Goal: Information Seeking & Learning: Learn about a topic

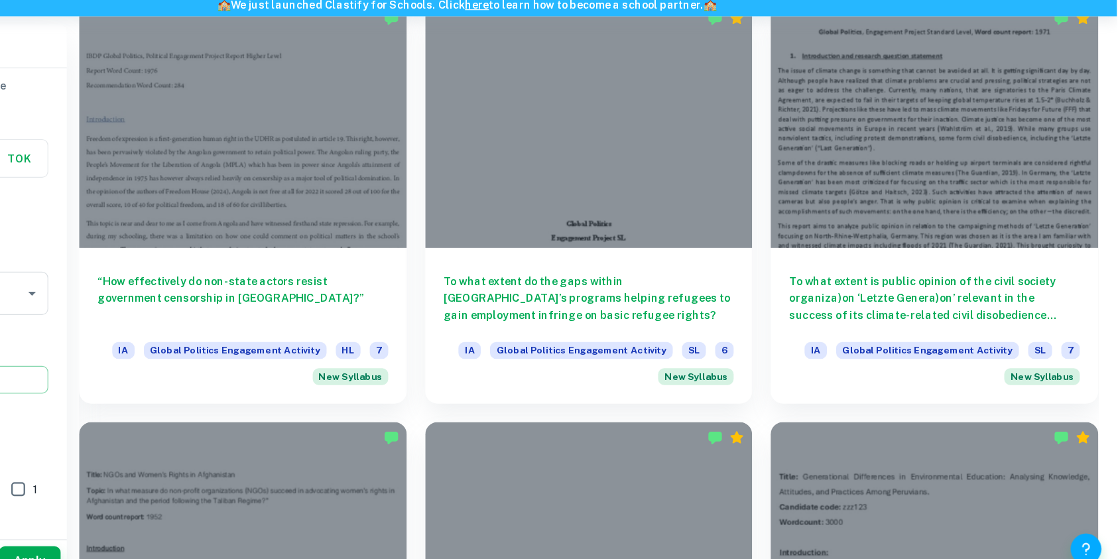
scroll to position [1792, 0]
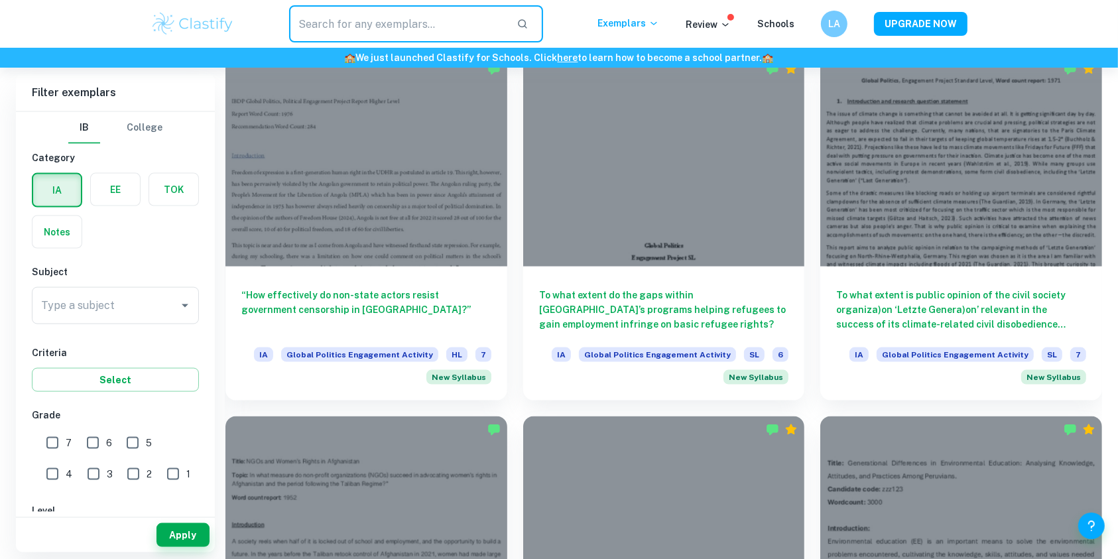
click at [367, 30] on input "text" at bounding box center [397, 23] width 217 height 37
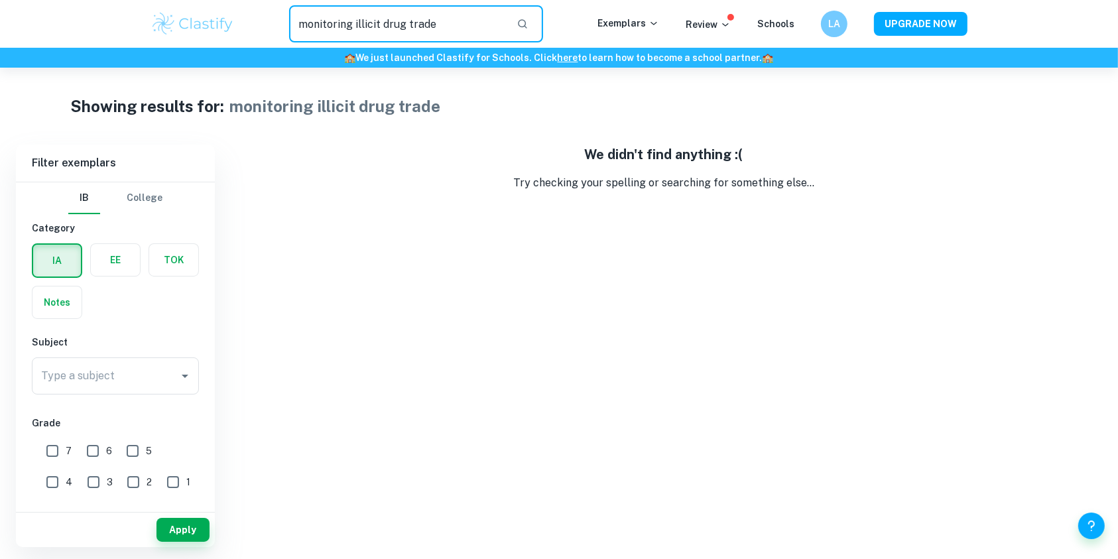
drag, startPoint x: 377, startPoint y: 26, endPoint x: 222, endPoint y: 8, distance: 155.5
click at [222, 8] on div "monitoring illicit drug trade ​ Exemplars Review Schools LA UPGRADE NOW" at bounding box center [559, 23] width 849 height 37
click at [326, 24] on input "drug trade" at bounding box center [397, 23] width 217 height 37
click at [326, 24] on input "drug" at bounding box center [397, 23] width 217 height 37
type input "drug"
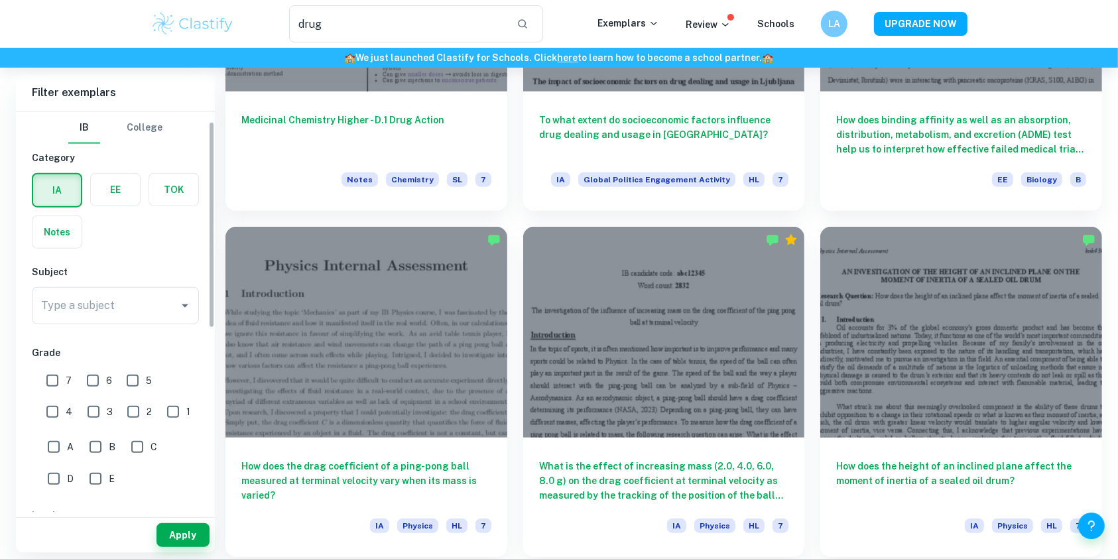
scroll to position [21, 0]
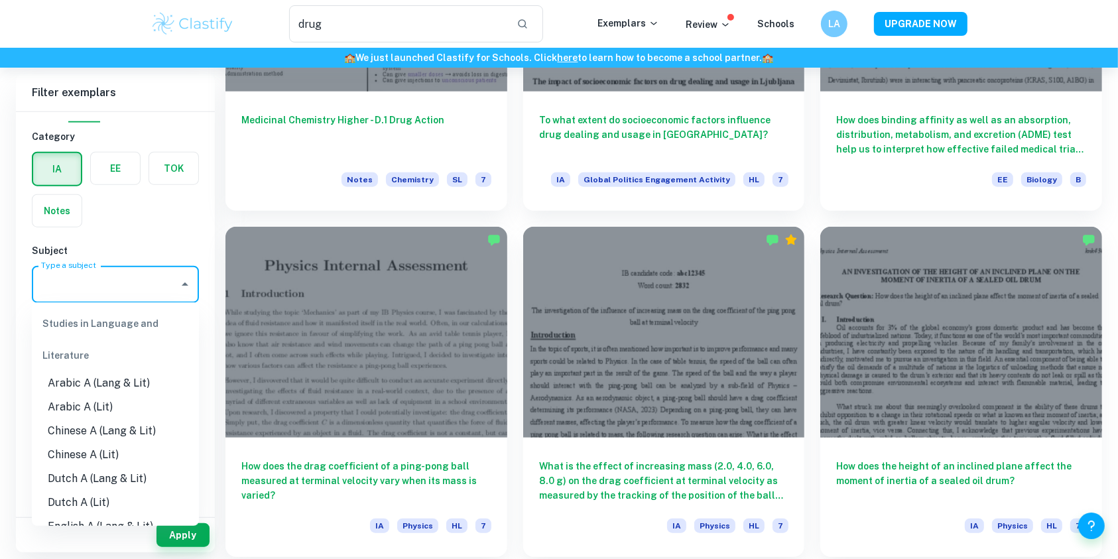
click at [125, 278] on input "Type a subject" at bounding box center [105, 284] width 135 height 25
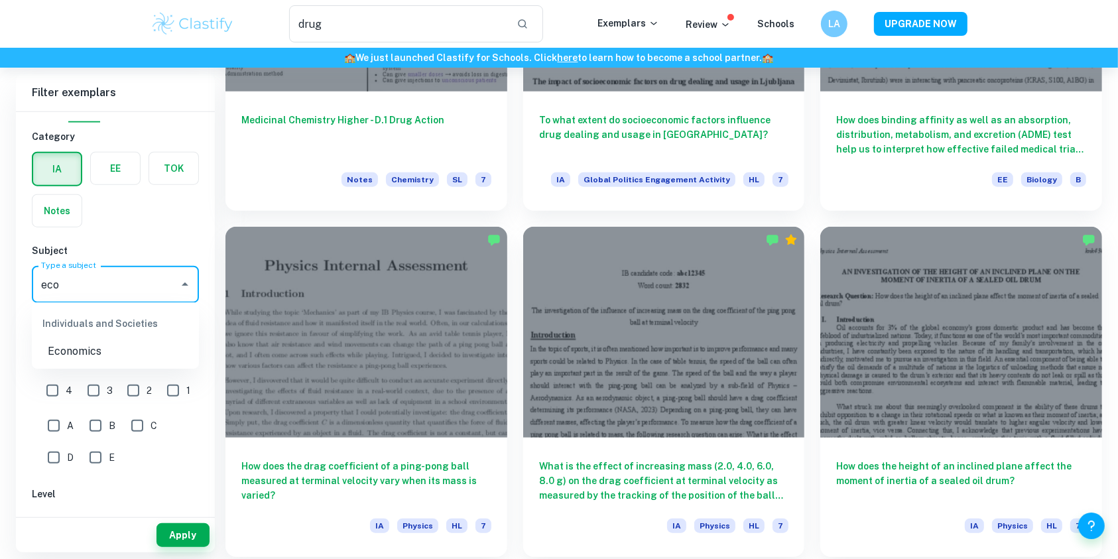
click at [80, 352] on li "Economics" at bounding box center [115, 352] width 167 height 24
type input "Economics"
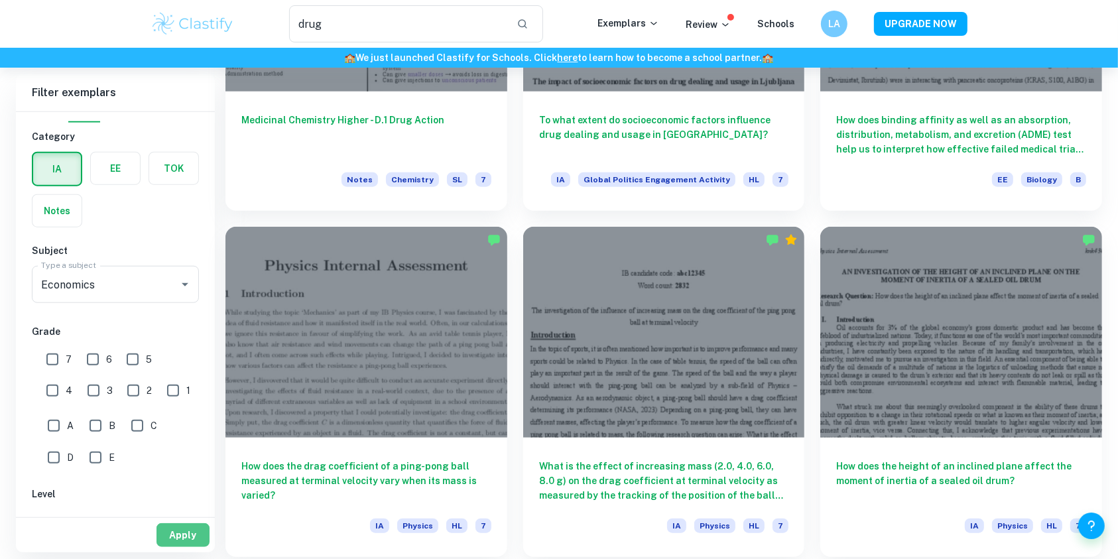
click at [178, 532] on button "Apply" at bounding box center [182, 535] width 53 height 24
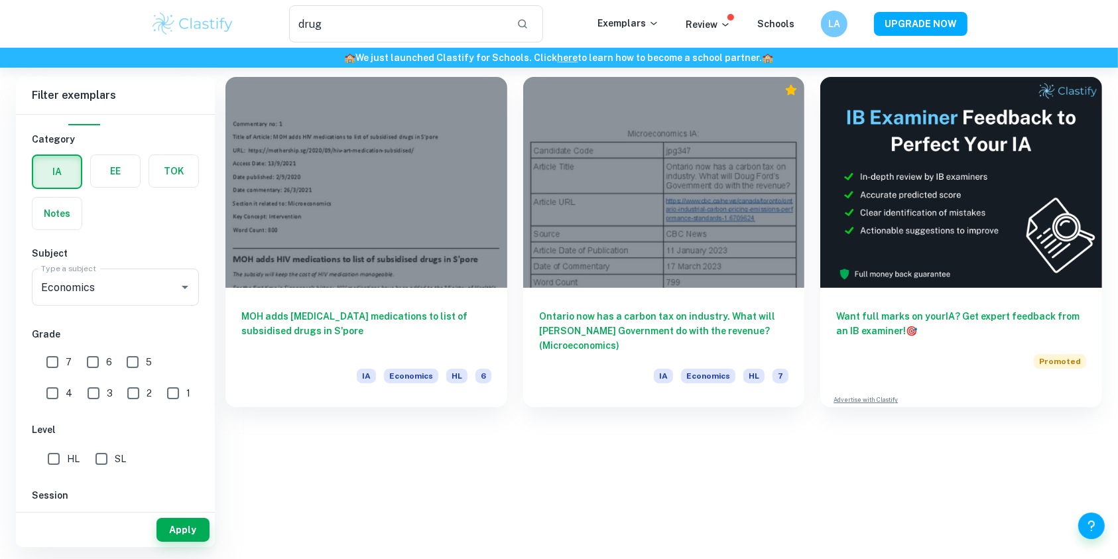
scroll to position [69, 0]
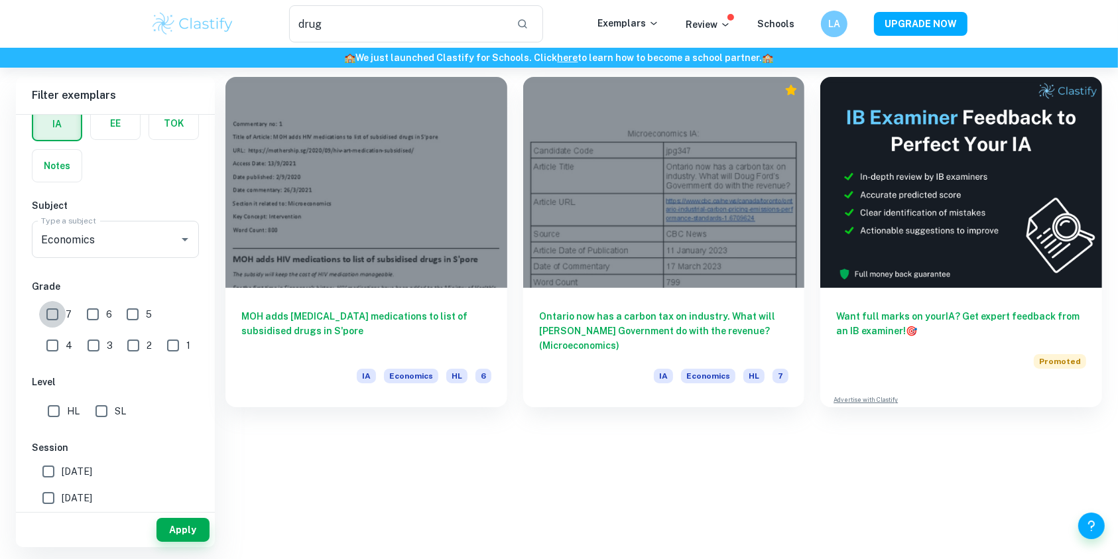
click at [51, 322] on input "7" at bounding box center [52, 314] width 27 height 27
checkbox input "true"
drag, startPoint x: 347, startPoint y: 29, endPoint x: 253, endPoint y: 36, distance: 94.4
click at [253, 36] on div "drug ​" at bounding box center [416, 23] width 363 height 37
click at [170, 534] on button "Apply" at bounding box center [182, 530] width 53 height 24
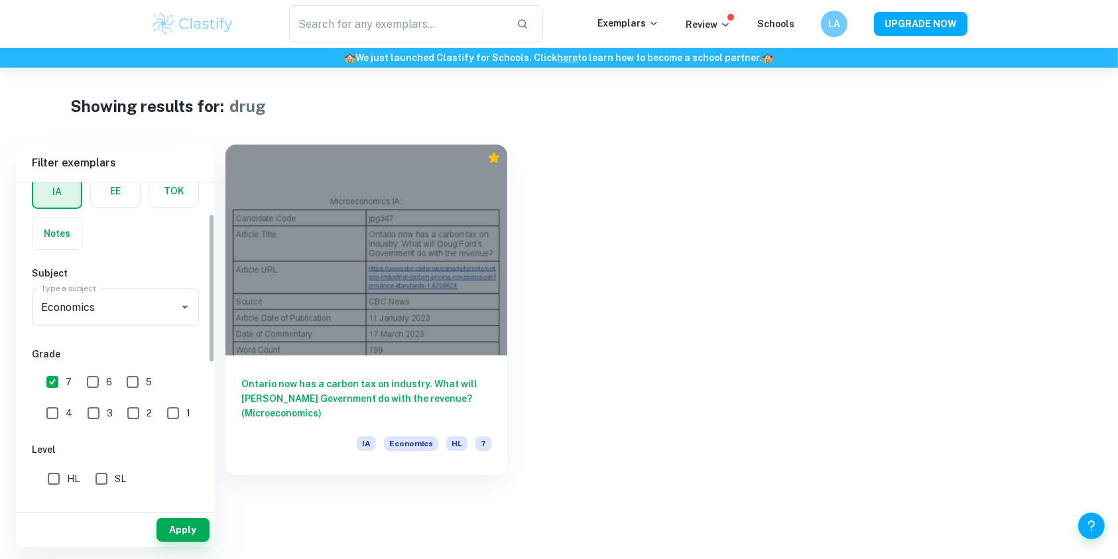
scroll to position [0, 0]
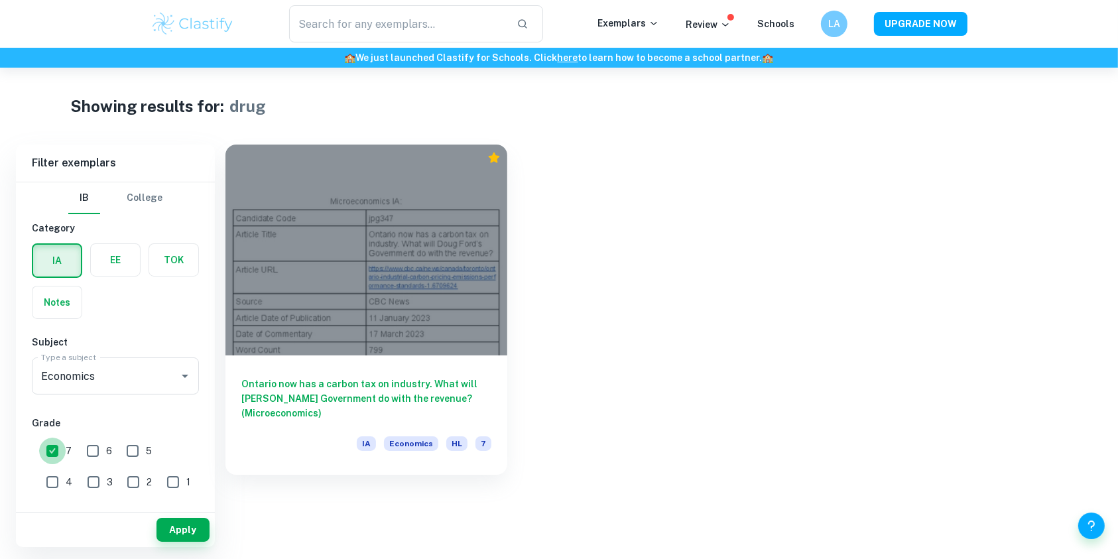
click at [51, 448] on input "7" at bounding box center [52, 451] width 27 height 27
checkbox input "false"
click at [188, 530] on button "Apply" at bounding box center [182, 530] width 53 height 24
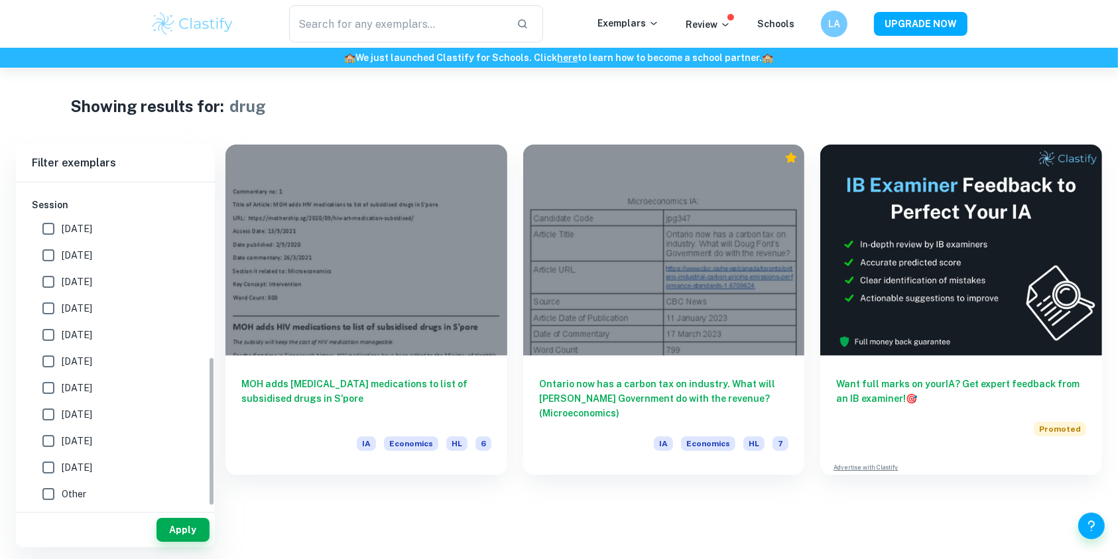
click at [162, 370] on label "May 2023" at bounding box center [111, 361] width 153 height 27
click at [62, 370] on input "May 2023" at bounding box center [48, 361] width 27 height 27
checkbox input "true"
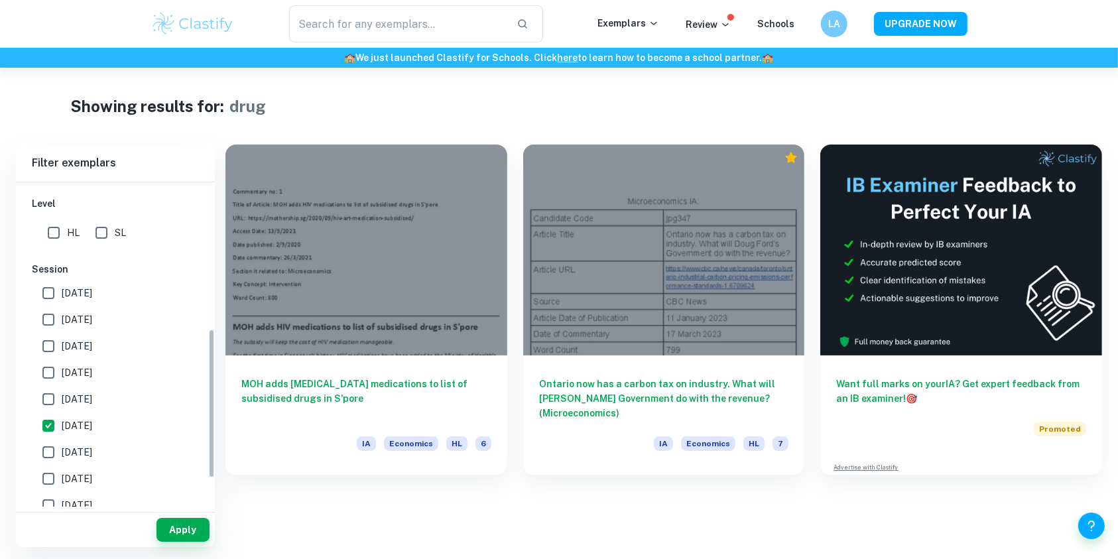
scroll to position [315, 0]
click at [45, 399] on input "November 2023" at bounding box center [48, 399] width 27 height 27
checkbox input "true"
click at [50, 370] on input "May 2024" at bounding box center [48, 372] width 27 height 27
checkbox input "true"
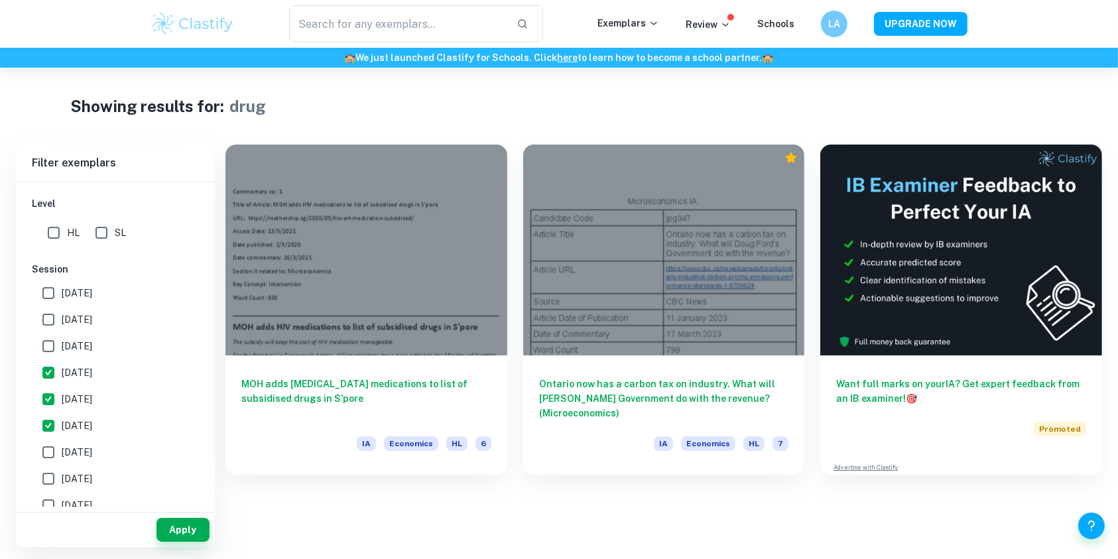
click at [49, 334] on input "November 2024" at bounding box center [48, 346] width 27 height 27
checkbox input "true"
click at [51, 318] on input "May 2025" at bounding box center [48, 319] width 27 height 27
checkbox input "true"
click at [53, 293] on input "May 2026" at bounding box center [48, 293] width 27 height 27
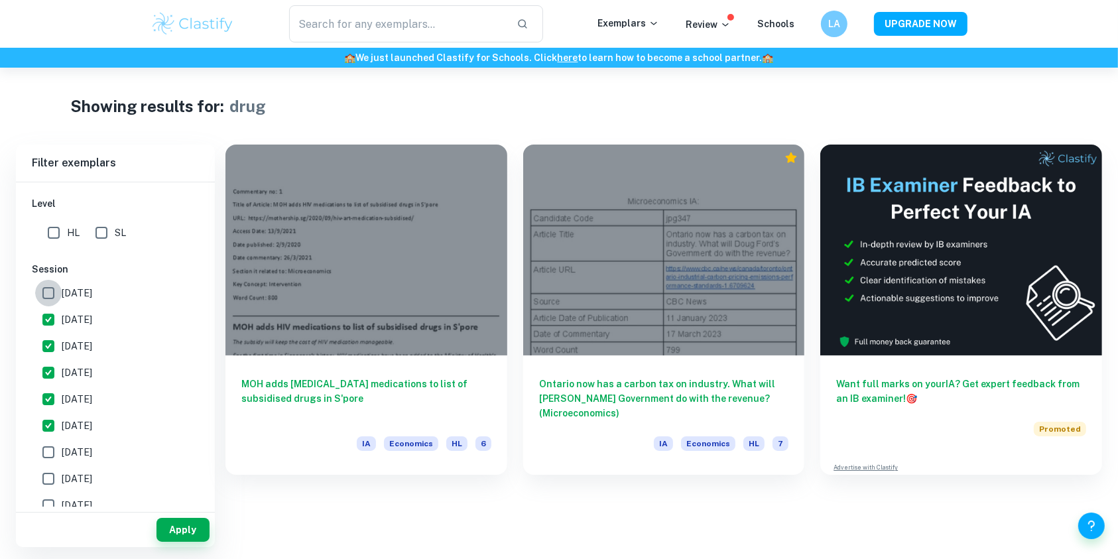
checkbox input "true"
click at [48, 457] on input "November 2022" at bounding box center [48, 452] width 27 height 27
checkbox input "true"
click at [53, 485] on input "May 2022" at bounding box center [48, 478] width 27 height 27
checkbox input "true"
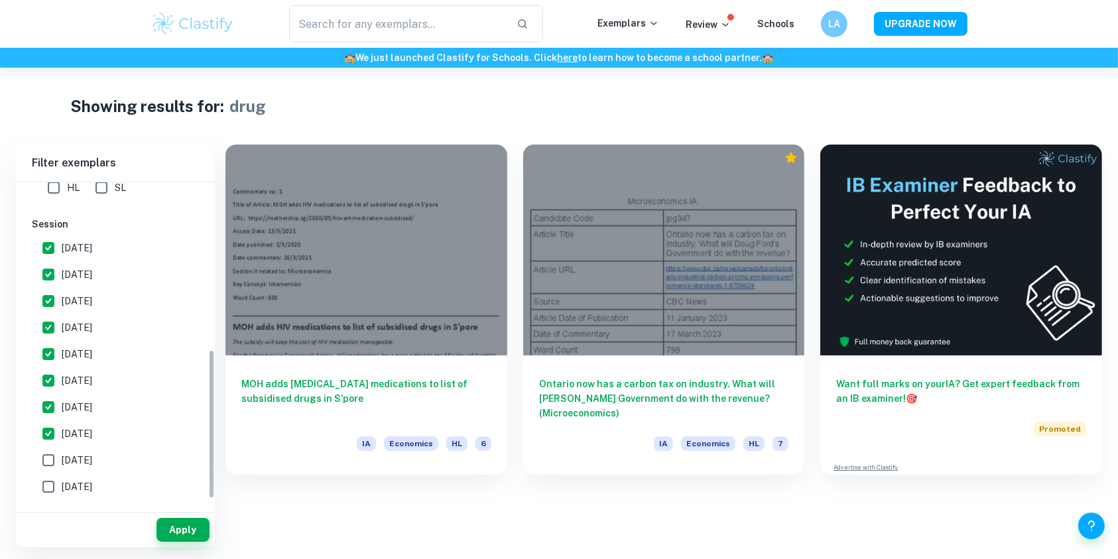
scroll to position [363, 0]
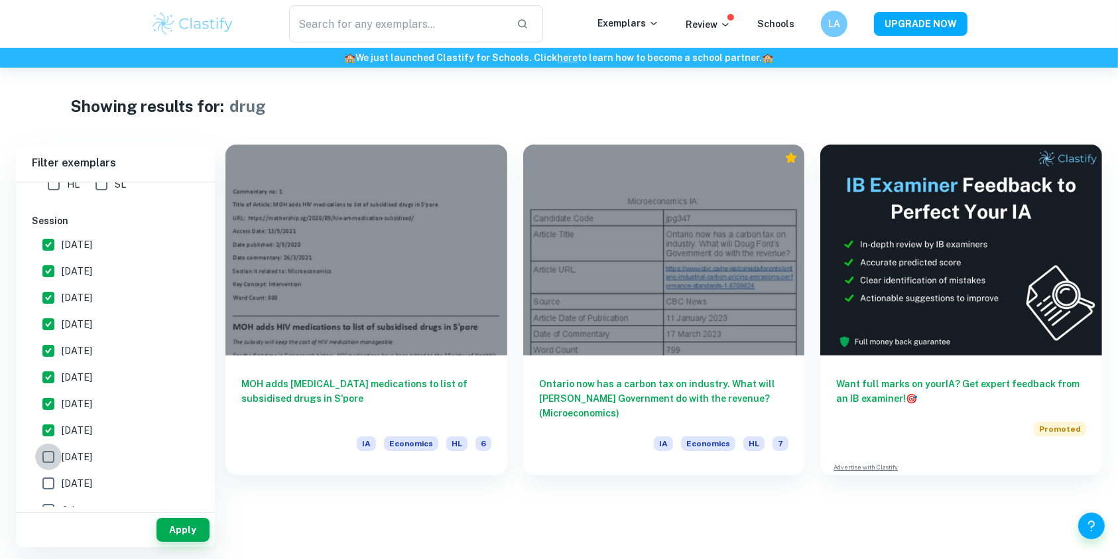
click at [54, 459] on input "November 2021" at bounding box center [48, 457] width 27 height 27
checkbox input "false"
click at [167, 525] on button "Apply" at bounding box center [182, 530] width 53 height 24
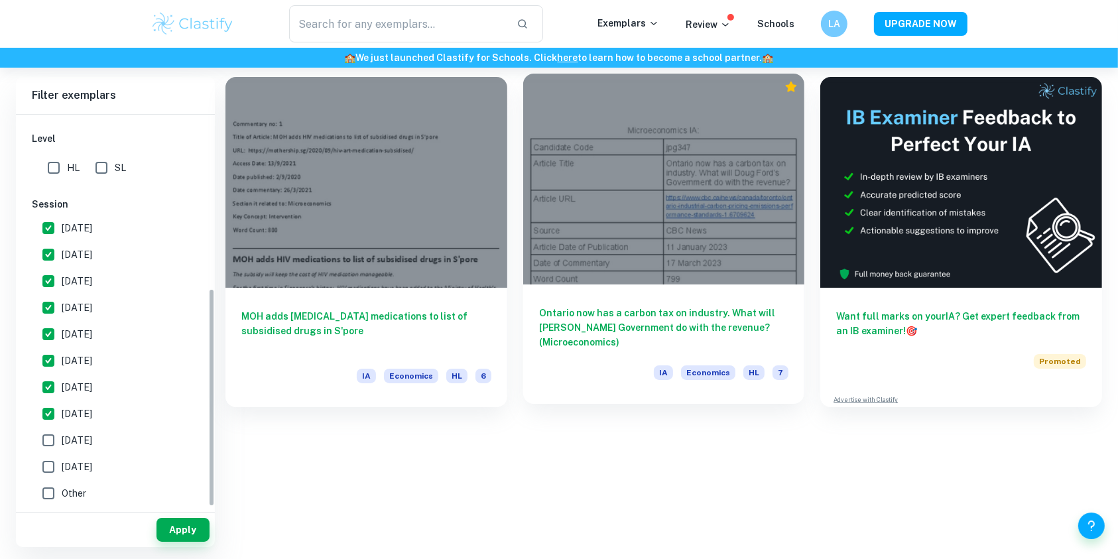
scroll to position [312, 0]
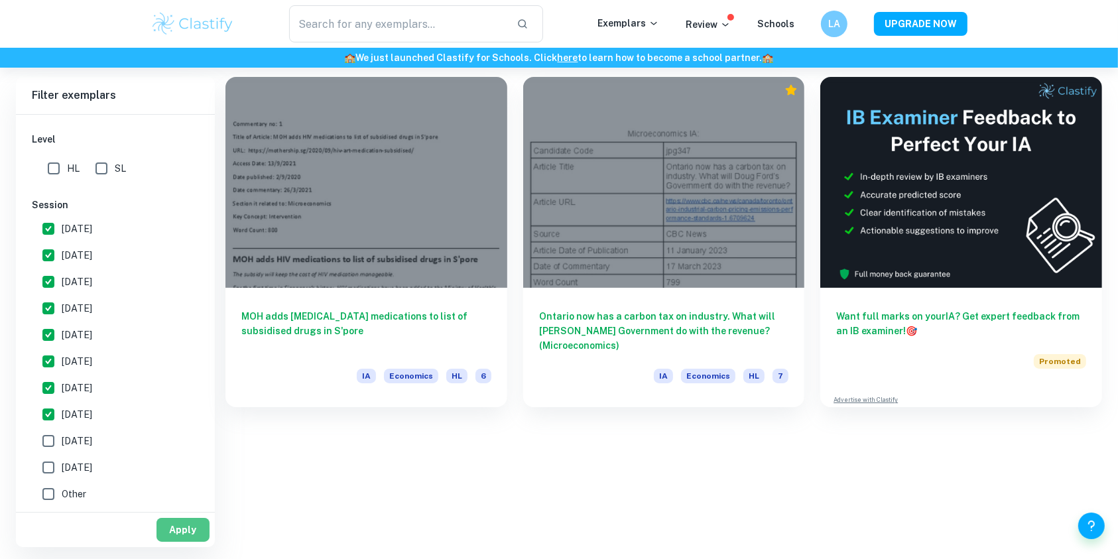
click at [196, 518] on button "Apply" at bounding box center [182, 530] width 53 height 24
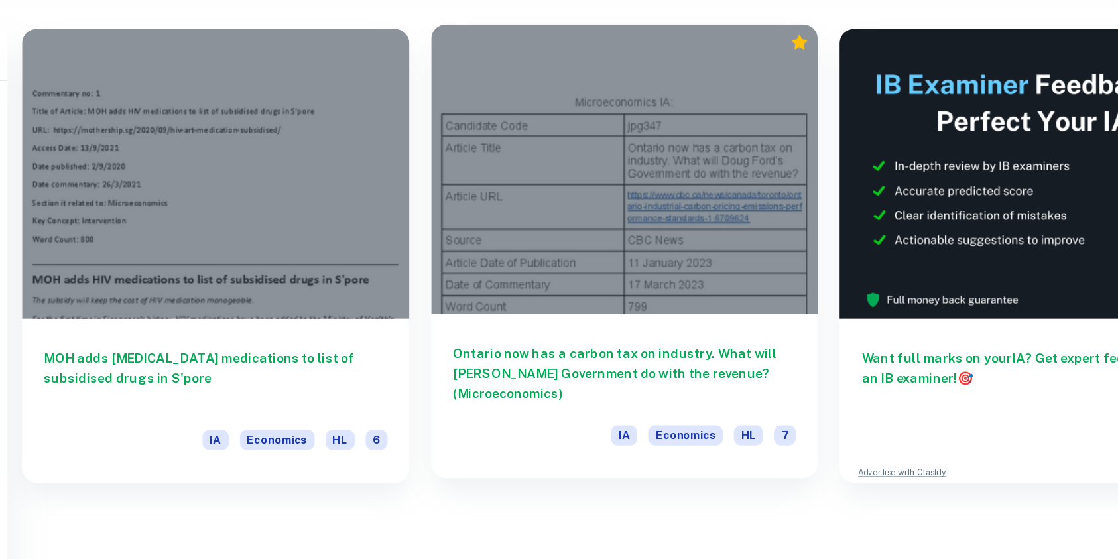
scroll to position [45, 0]
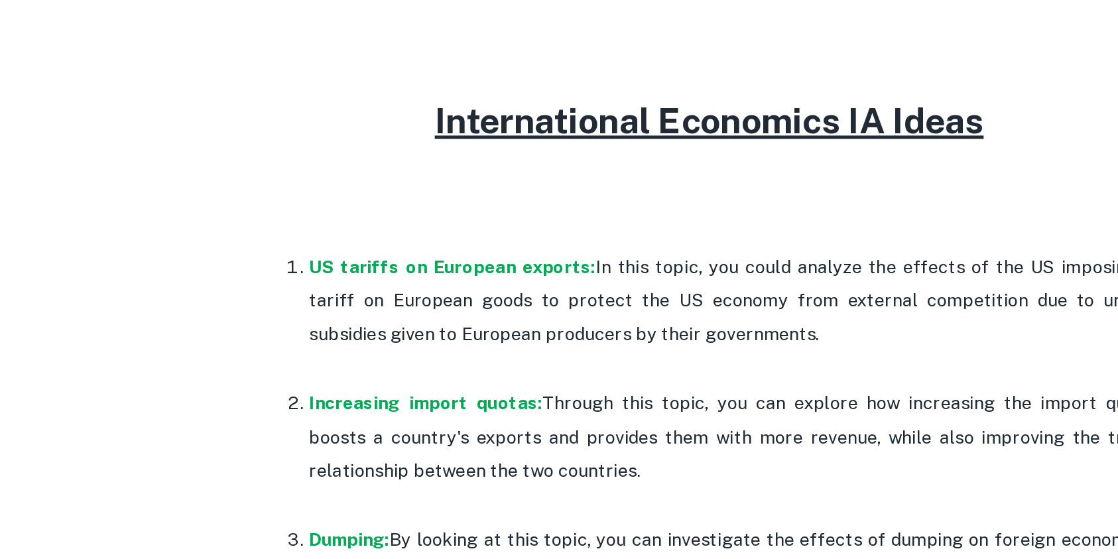
scroll to position [2380, 0]
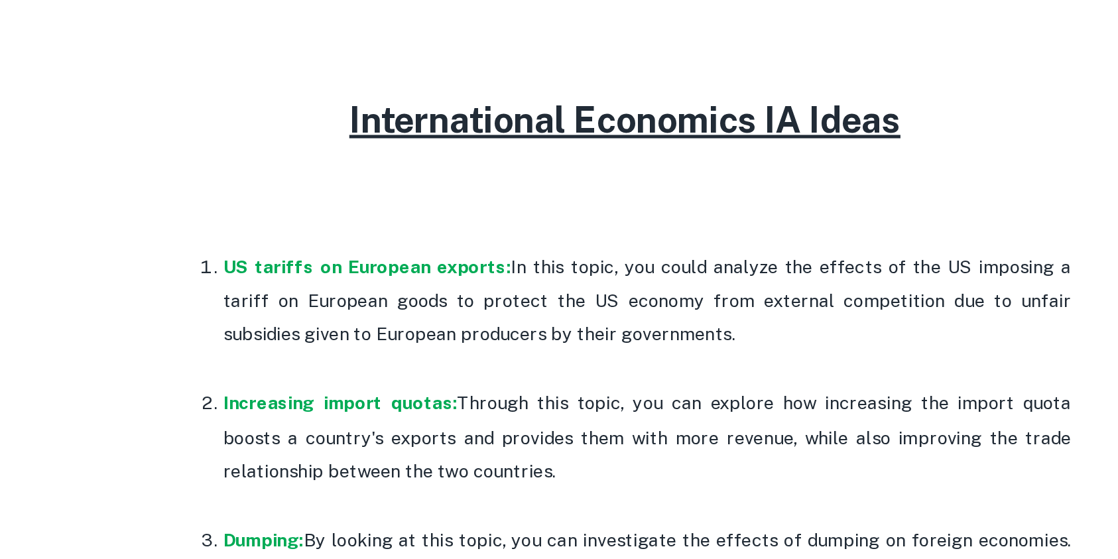
drag, startPoint x: 513, startPoint y: 237, endPoint x: 698, endPoint y: 369, distance: 226.7
click at [698, 369] on p "Increasing import quotas: Through this topic, you can explore how increasing th…" at bounding box center [572, 393] width 504 height 60
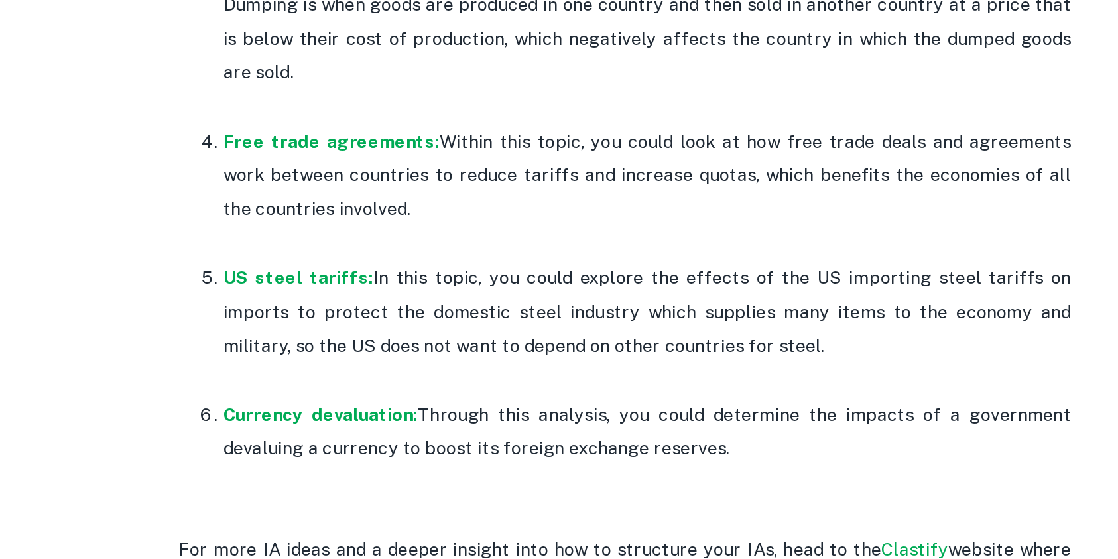
scroll to position [2624, 0]
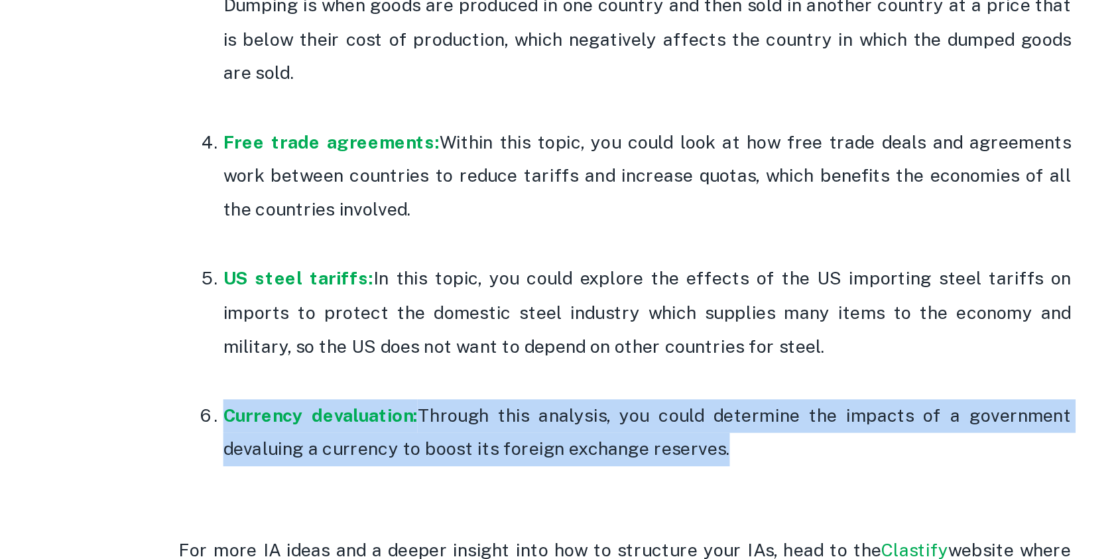
drag, startPoint x: 611, startPoint y: 460, endPoint x: 560, endPoint y: 402, distance: 77.0
click at [560, 402] on ol "US tariffs on European exports: In this topic, you could analyze the effects of…" at bounding box center [559, 270] width 530 height 467
click at [560, 443] on p at bounding box center [572, 453] width 504 height 20
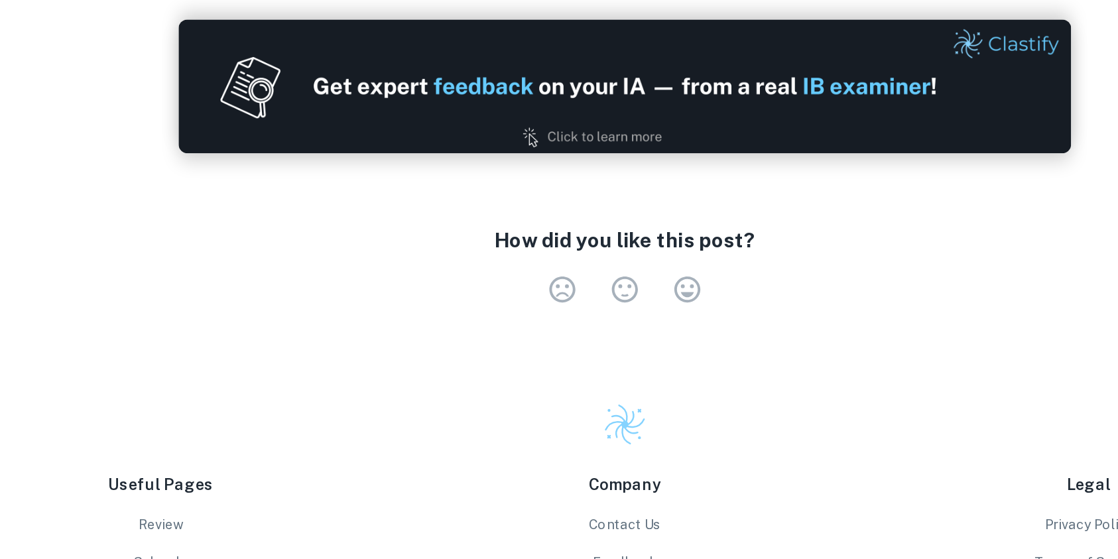
scroll to position [3042, 0]
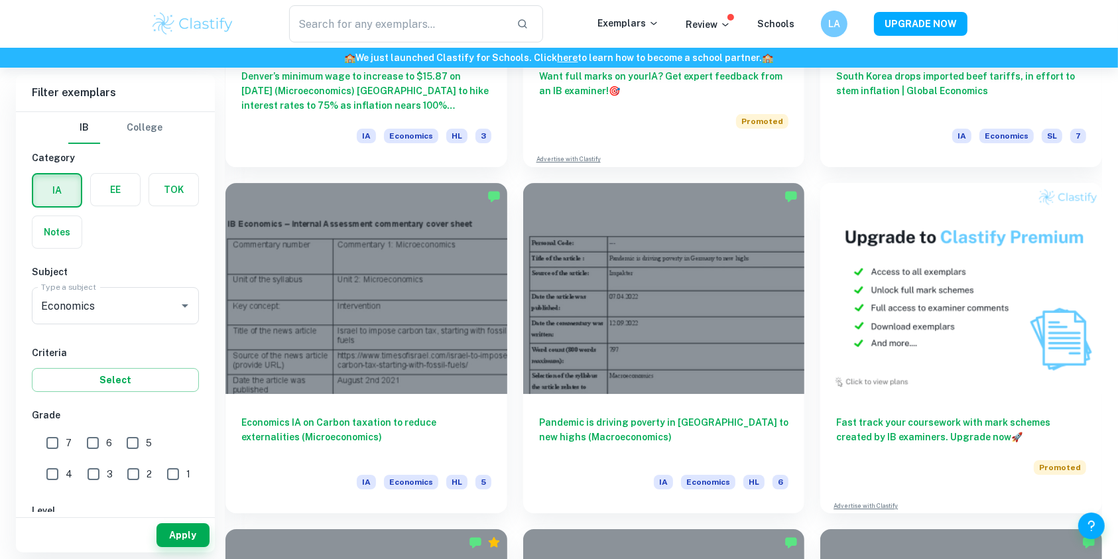
scroll to position [4420, 0]
